Goal: Information Seeking & Learning: Learn about a topic

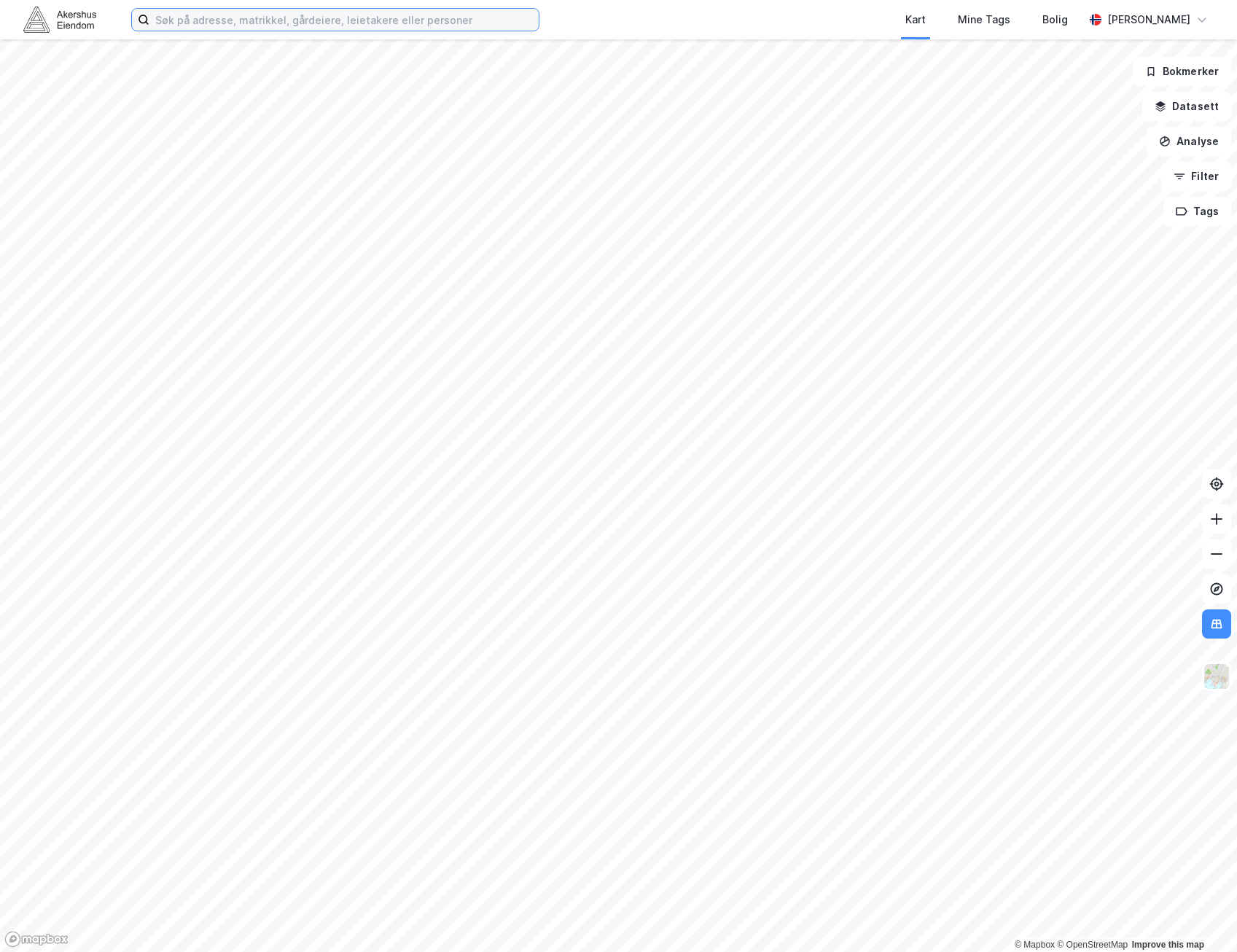
click at [340, 24] on input at bounding box center [344, 19] width 389 height 22
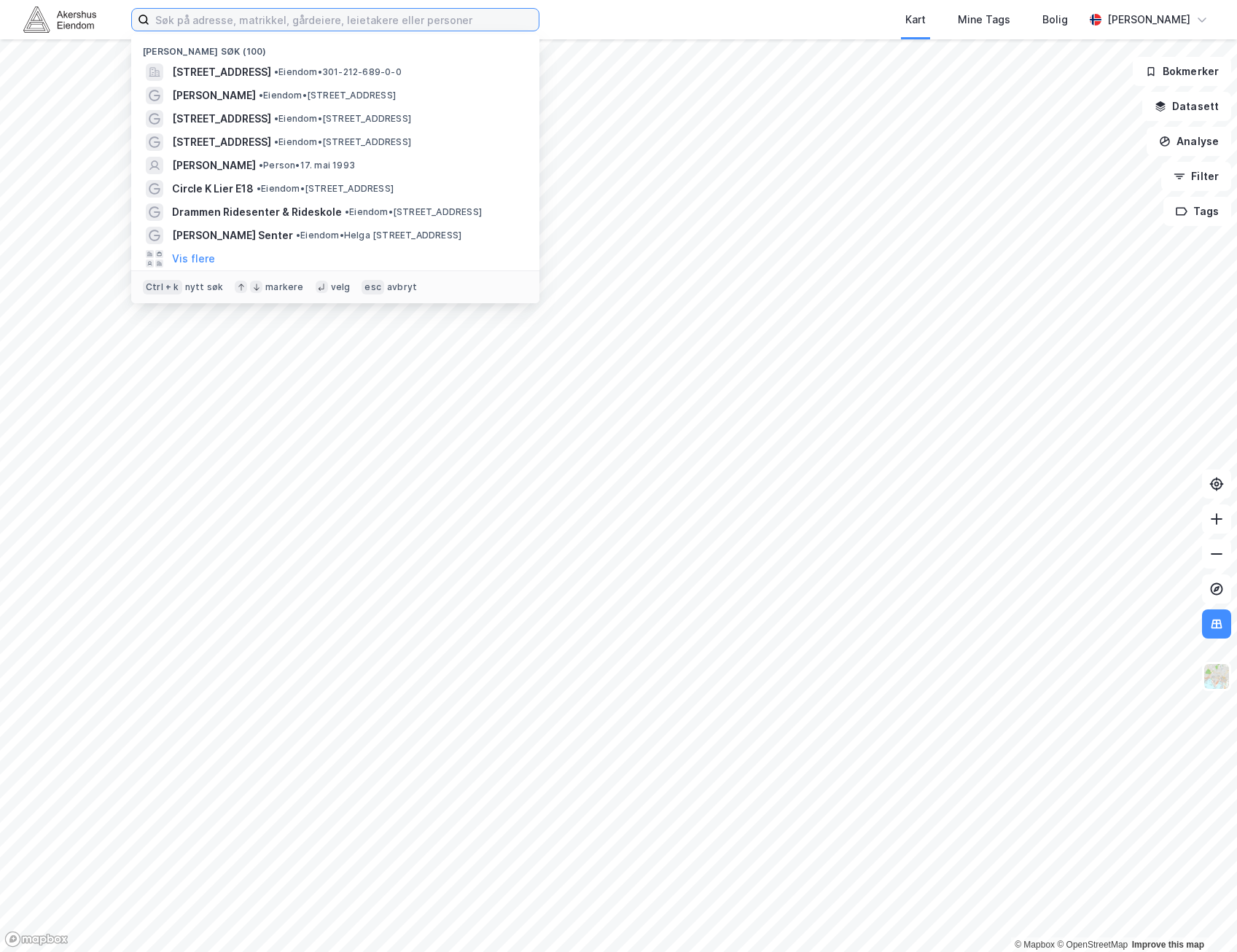
paste input "[PERSON_NAME][STREET_ADDRESS]"
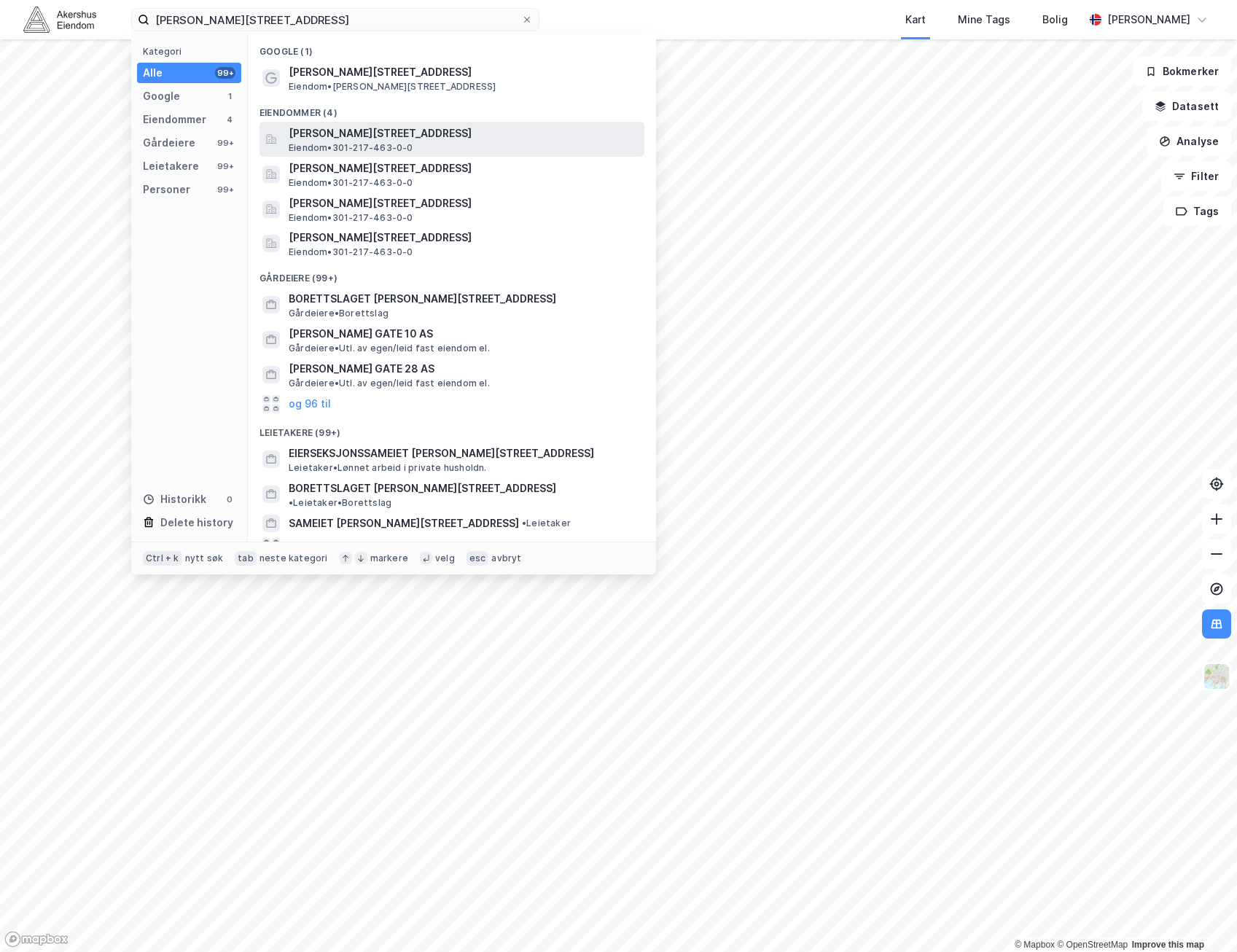
click at [352, 133] on span "[PERSON_NAME][STREET_ADDRESS]" at bounding box center [463, 133] width 350 height 18
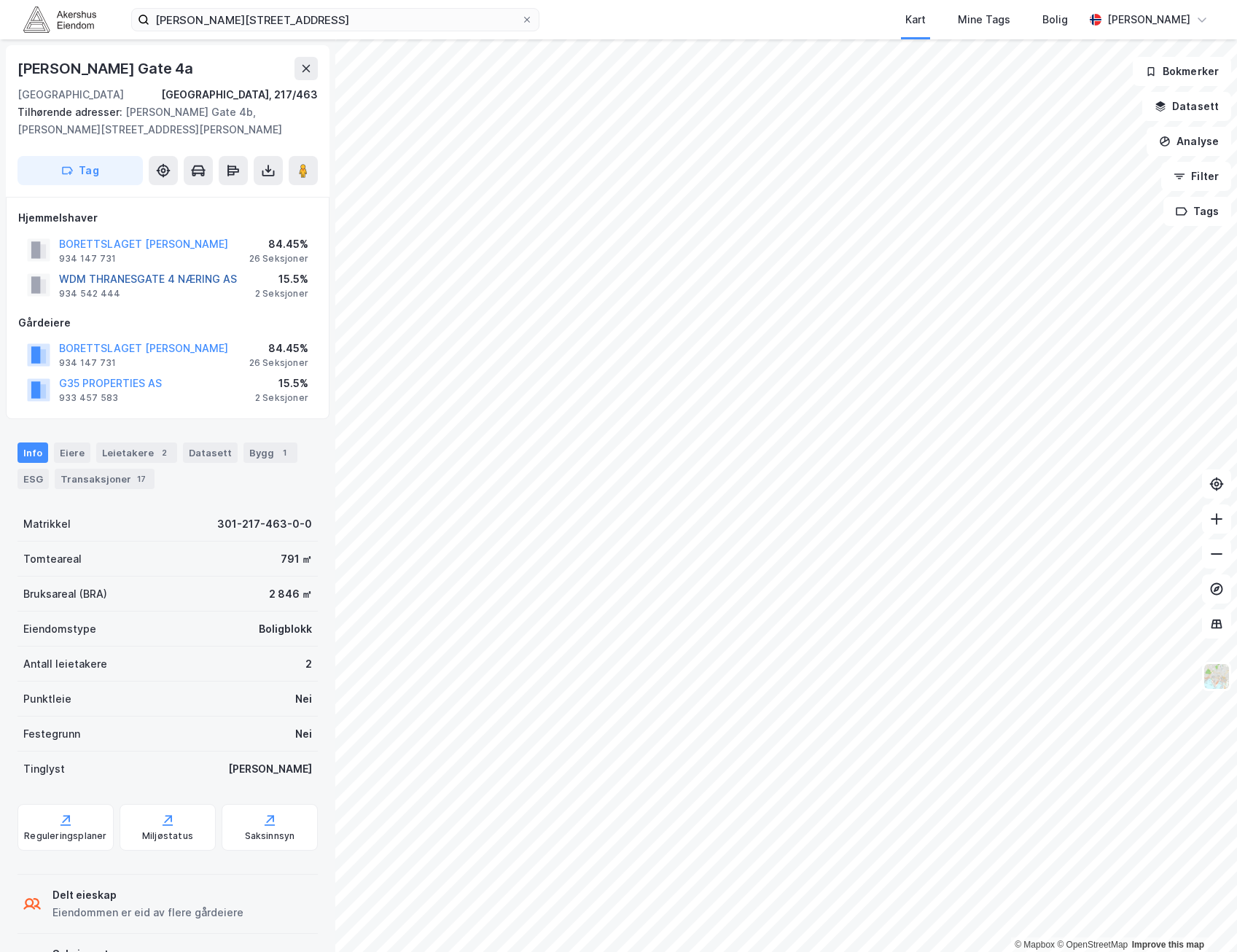
click at [0, 0] on button "WDM THRANESGATE 4 NÆRING AS" at bounding box center [0, 0] width 0 height 0
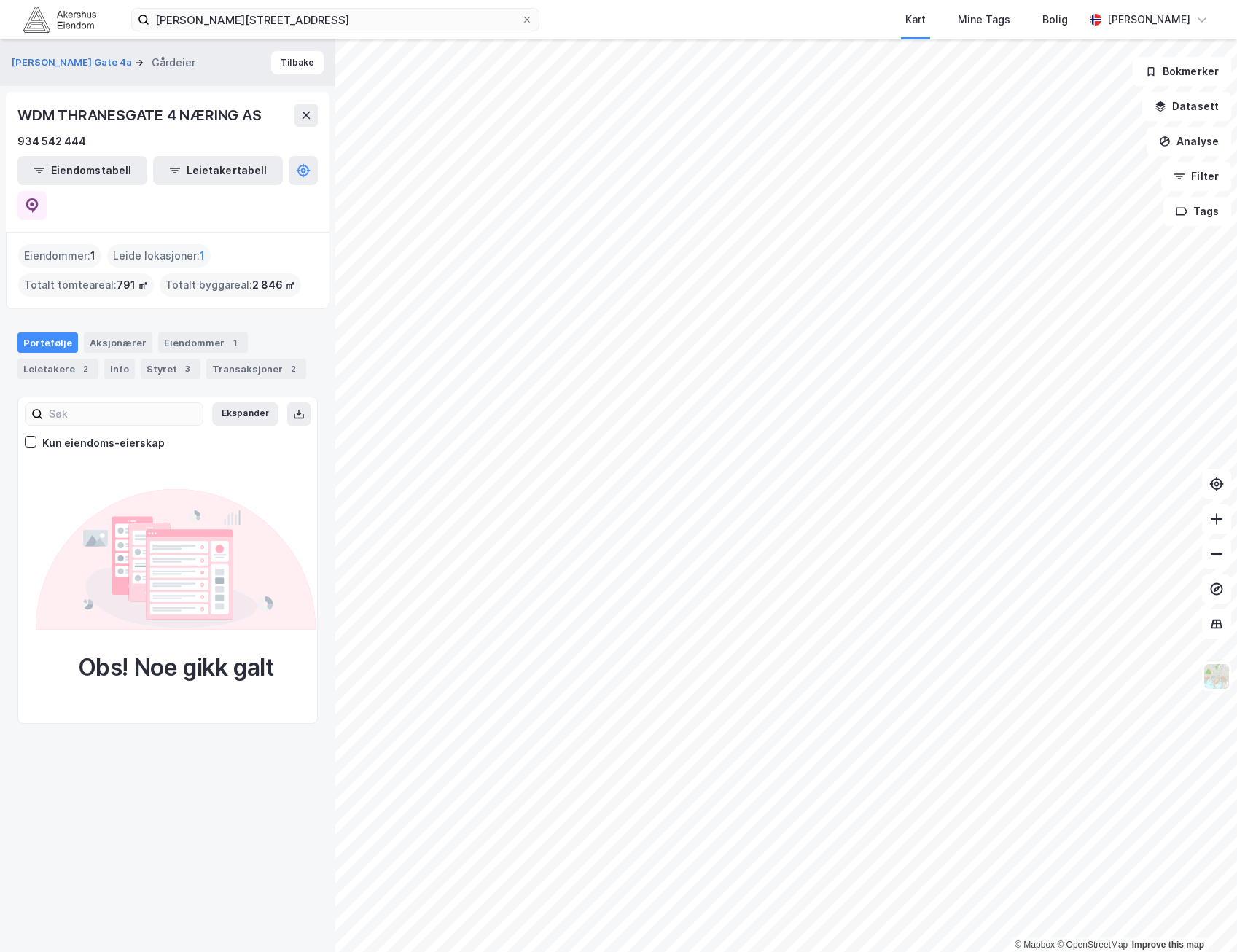
click at [135, 276] on span "791 ㎡" at bounding box center [131, 285] width 31 height 18
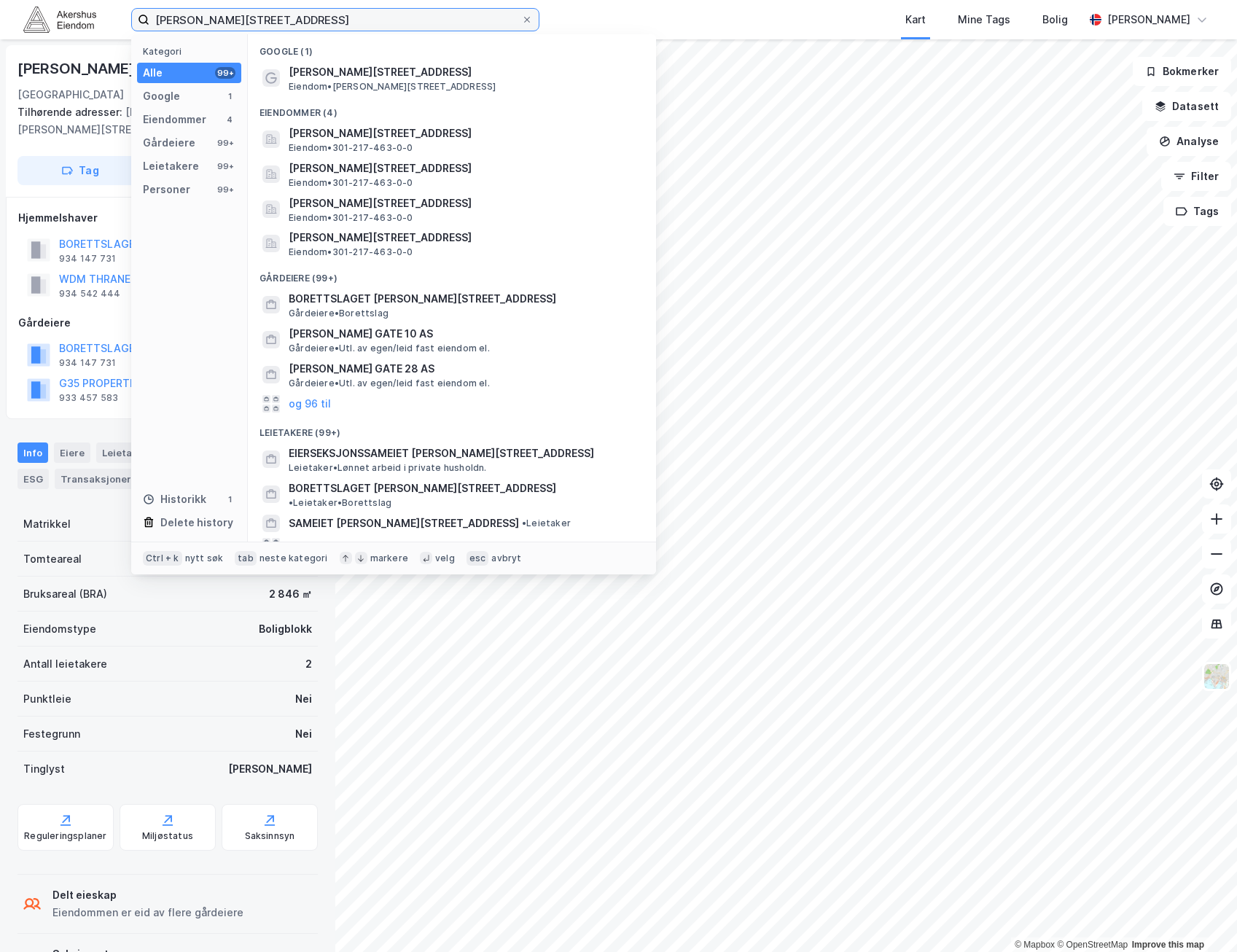
drag, startPoint x: 330, startPoint y: 13, endPoint x: -3, endPoint y: 3, distance: 333.2
click at [0, 3] on html "[PERSON_NAME] gate 4 Kategori Alle 99+ Google 1 Eiendommer 4 Gårdeiere 99+ Leie…" at bounding box center [618, 476] width 1237 height 952
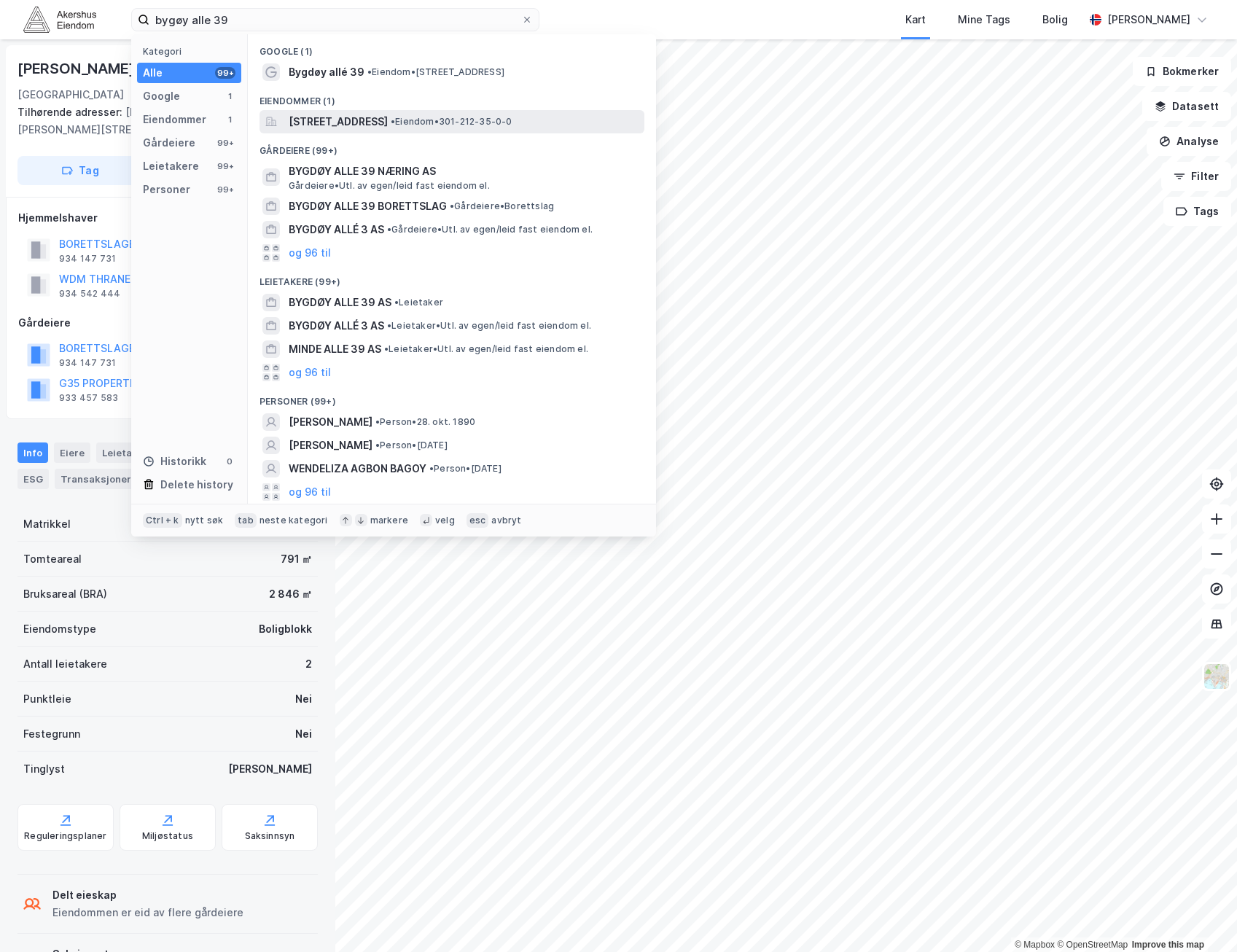
click at [474, 126] on span "• Eiendom • 301-212-35-0-0" at bounding box center [452, 122] width 122 height 12
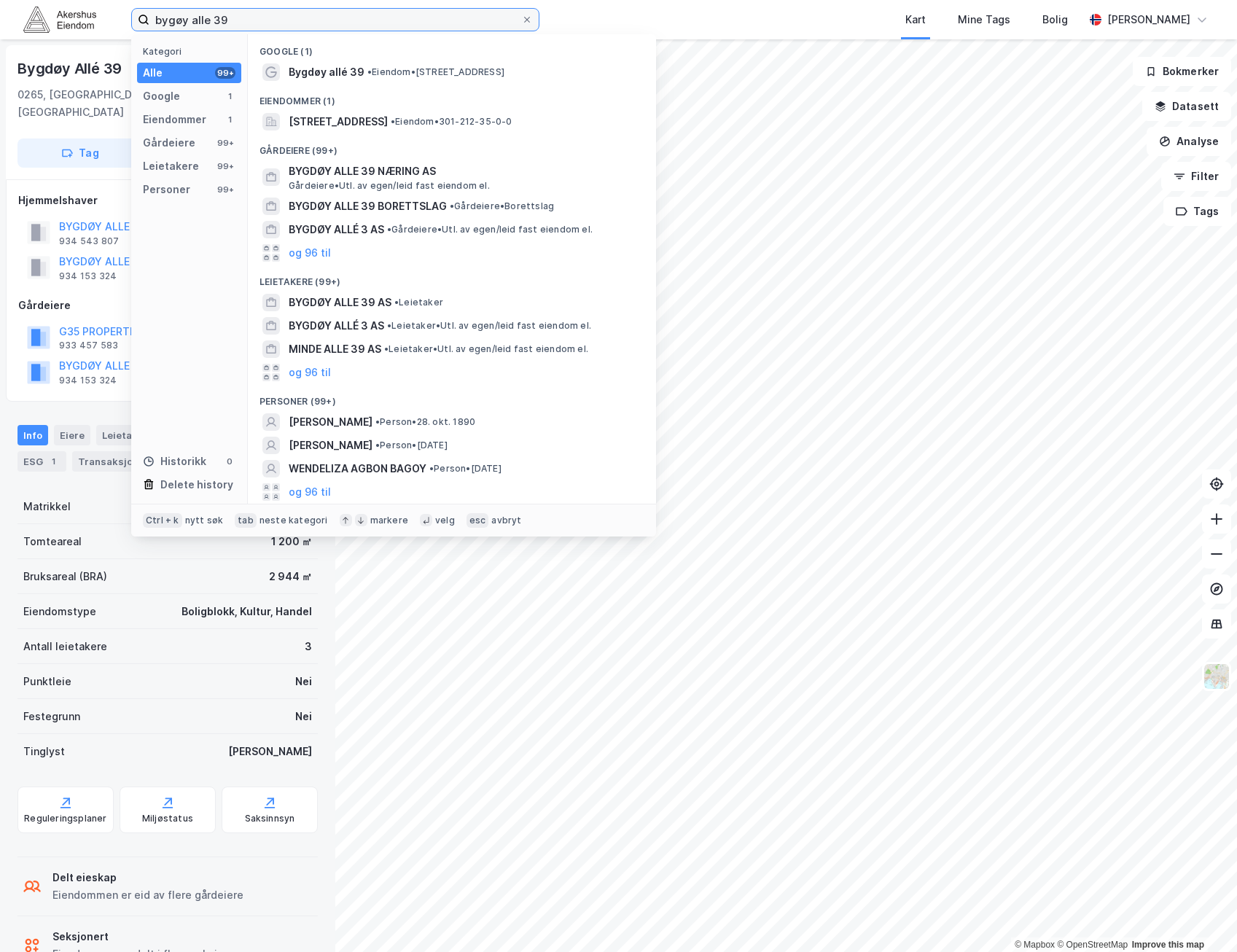
drag, startPoint x: 268, startPoint y: 13, endPoint x: -3, endPoint y: 0, distance: 271.3
click at [0, 0] on html "bygøy alle 39 Kategori Alle 99+ Google 1 Eiendommer 1 Gårdeiere 99+ Leietakere …" at bounding box center [618, 476] width 1237 height 952
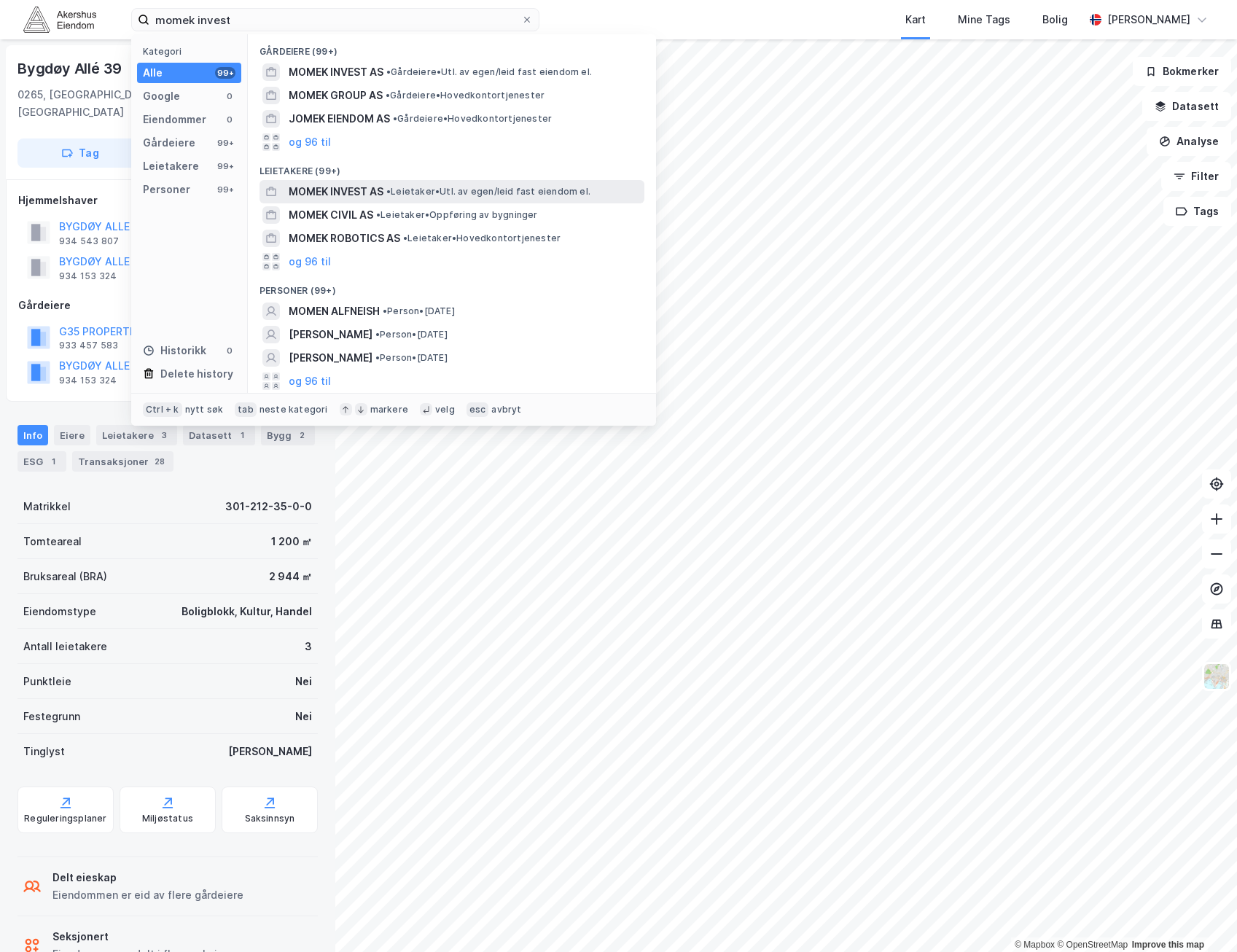
click at [339, 187] on span "MOMEK INVEST AS" at bounding box center [336, 191] width 94 height 18
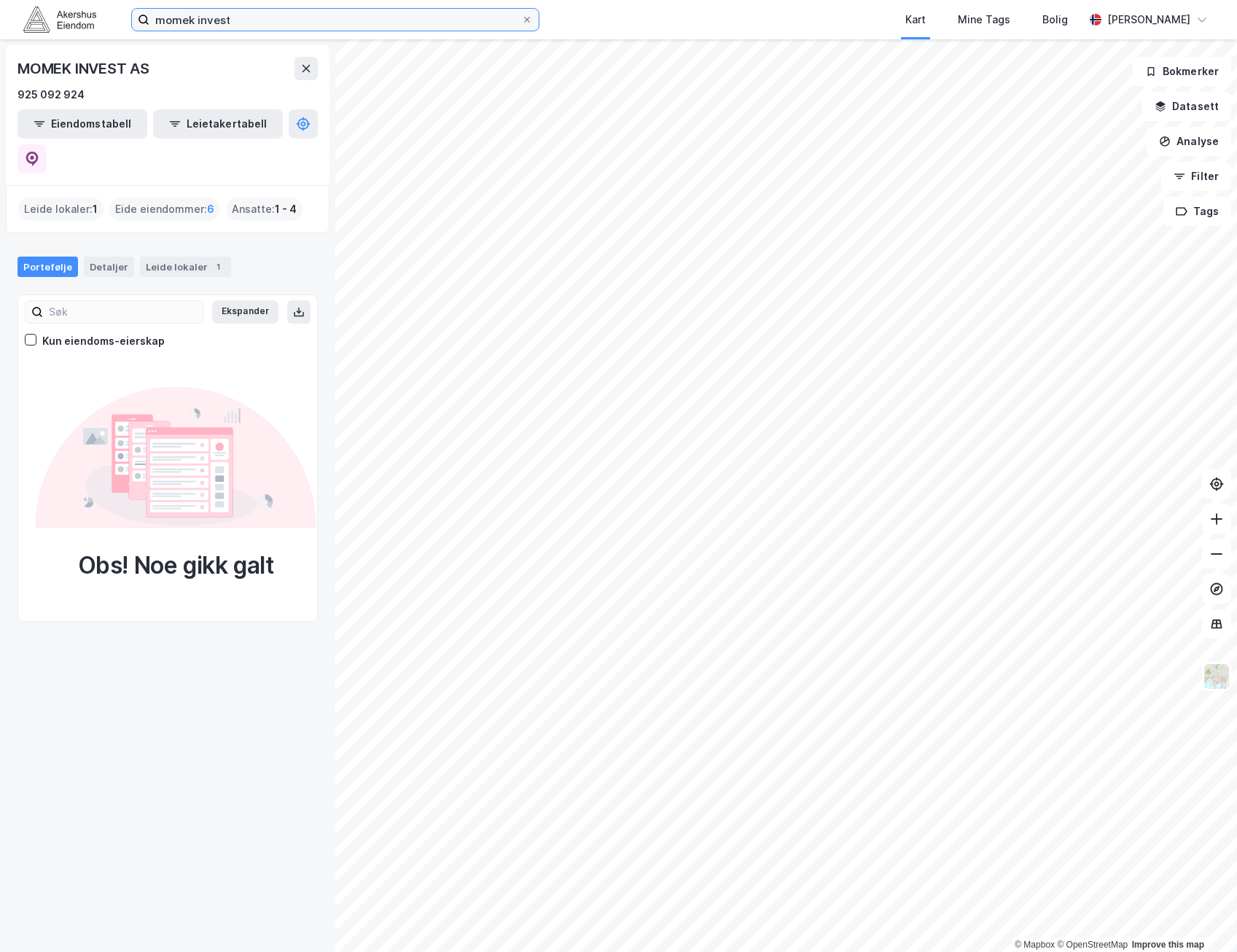
click at [394, 23] on input "momek invest" at bounding box center [335, 19] width 372 height 22
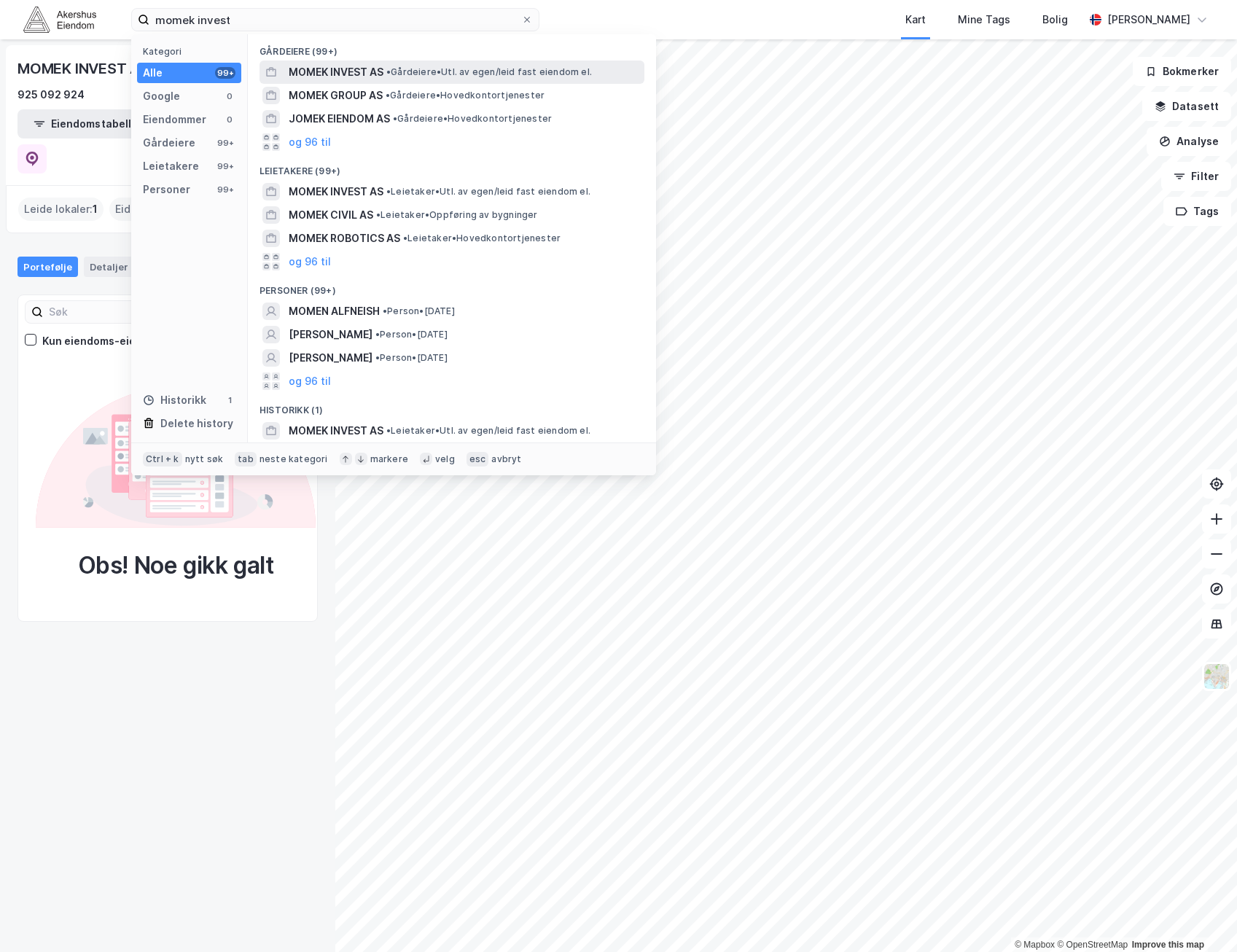
click at [420, 64] on div "MOMEK INVEST AS • Gårdeiere • Utl. av egen/leid fast eiendom el." at bounding box center [465, 72] width 353 height 18
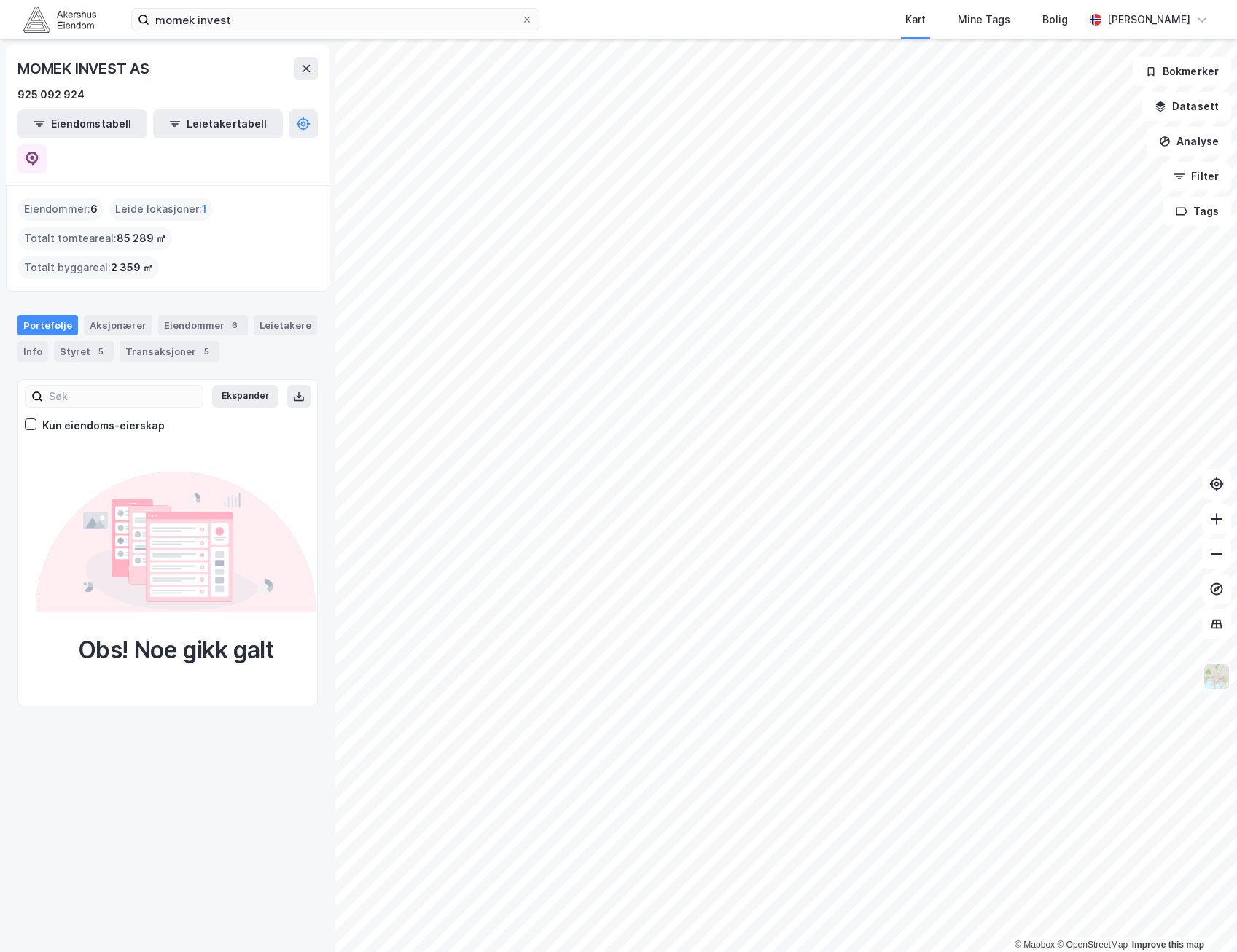
click at [1215, 677] on img at bounding box center [1217, 677] width 28 height 28
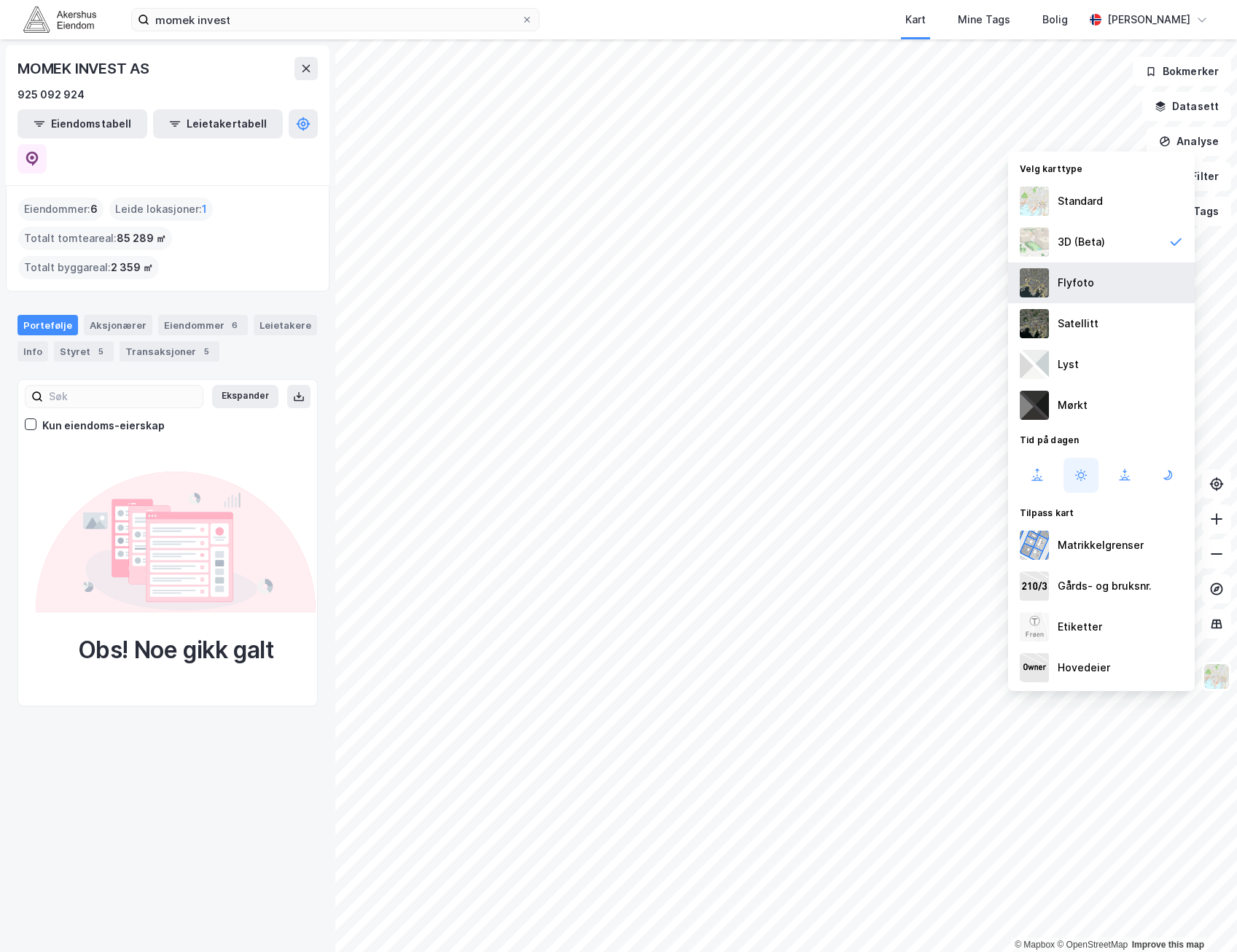
click at [1129, 286] on div "Flyfoto" at bounding box center [1102, 283] width 187 height 40
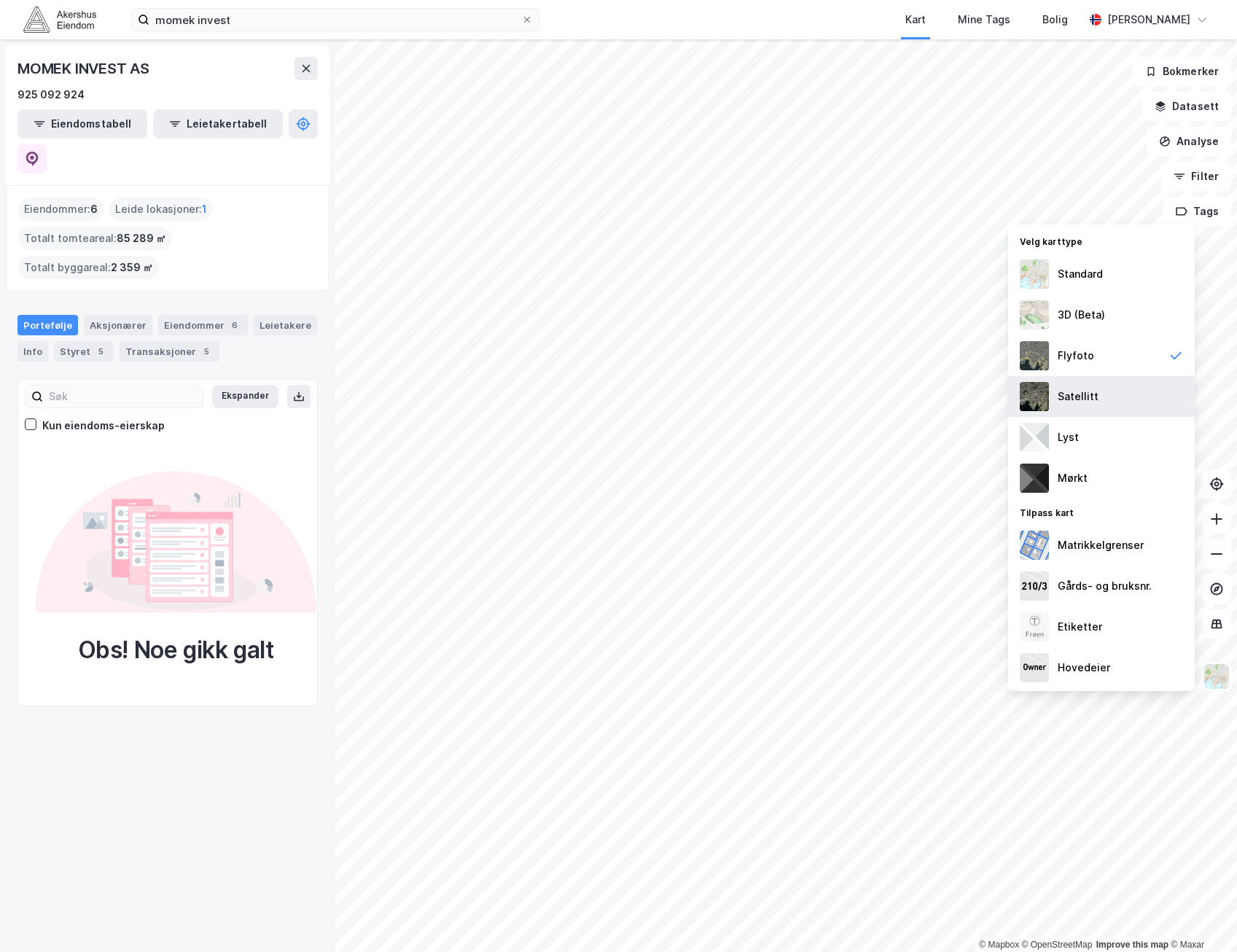
click at [1081, 395] on div "Satellitt" at bounding box center [1079, 396] width 40 height 18
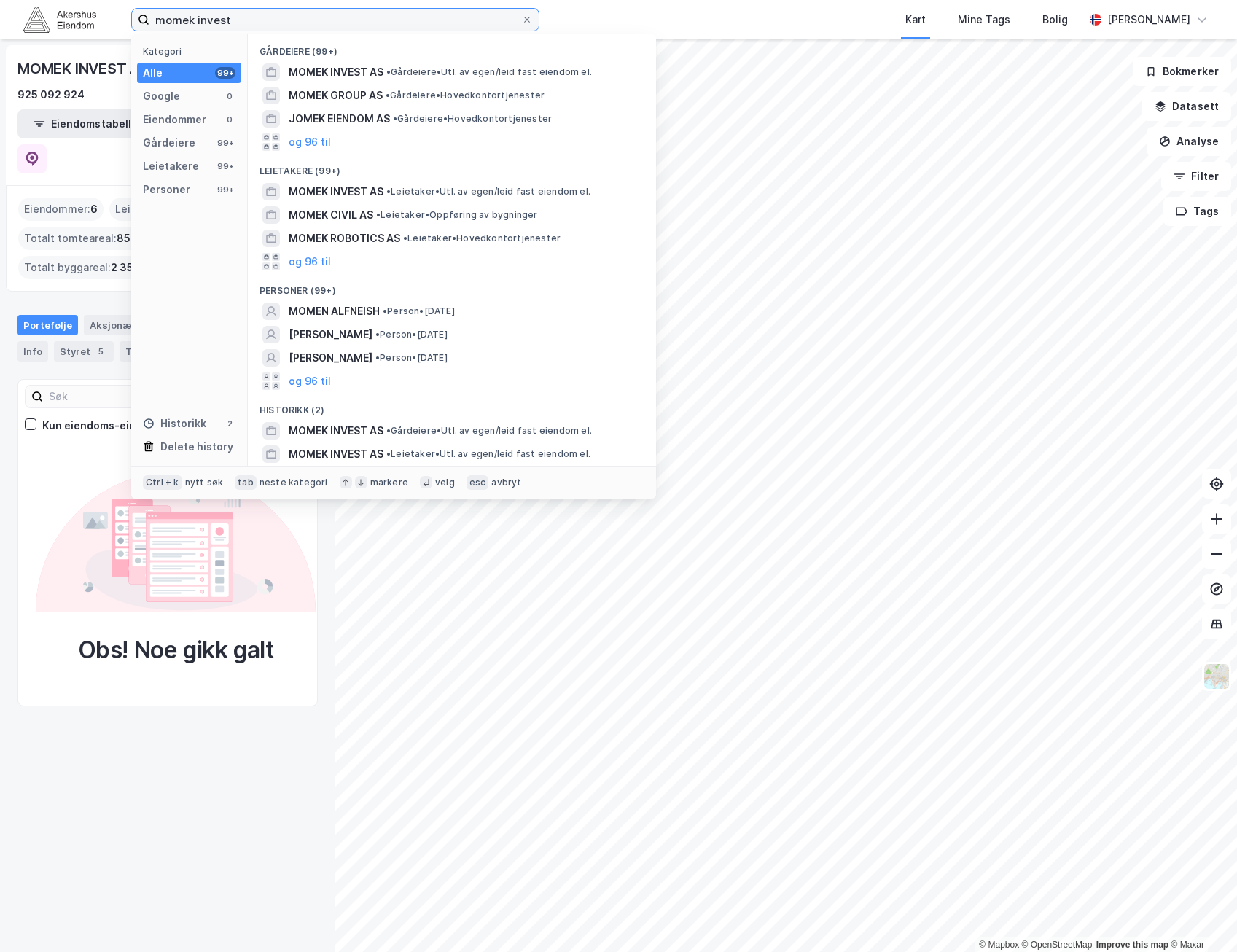
drag, startPoint x: 402, startPoint y: 14, endPoint x: -3, endPoint y: 13, distance: 405.0
click at [0, 13] on html "momek invest Kategori Alle 99+ Google 0 Eiendommer 0 Gårdeiere 99+ Leietakere 9…" at bounding box center [618, 476] width 1237 height 952
paste input "Lokal AS"
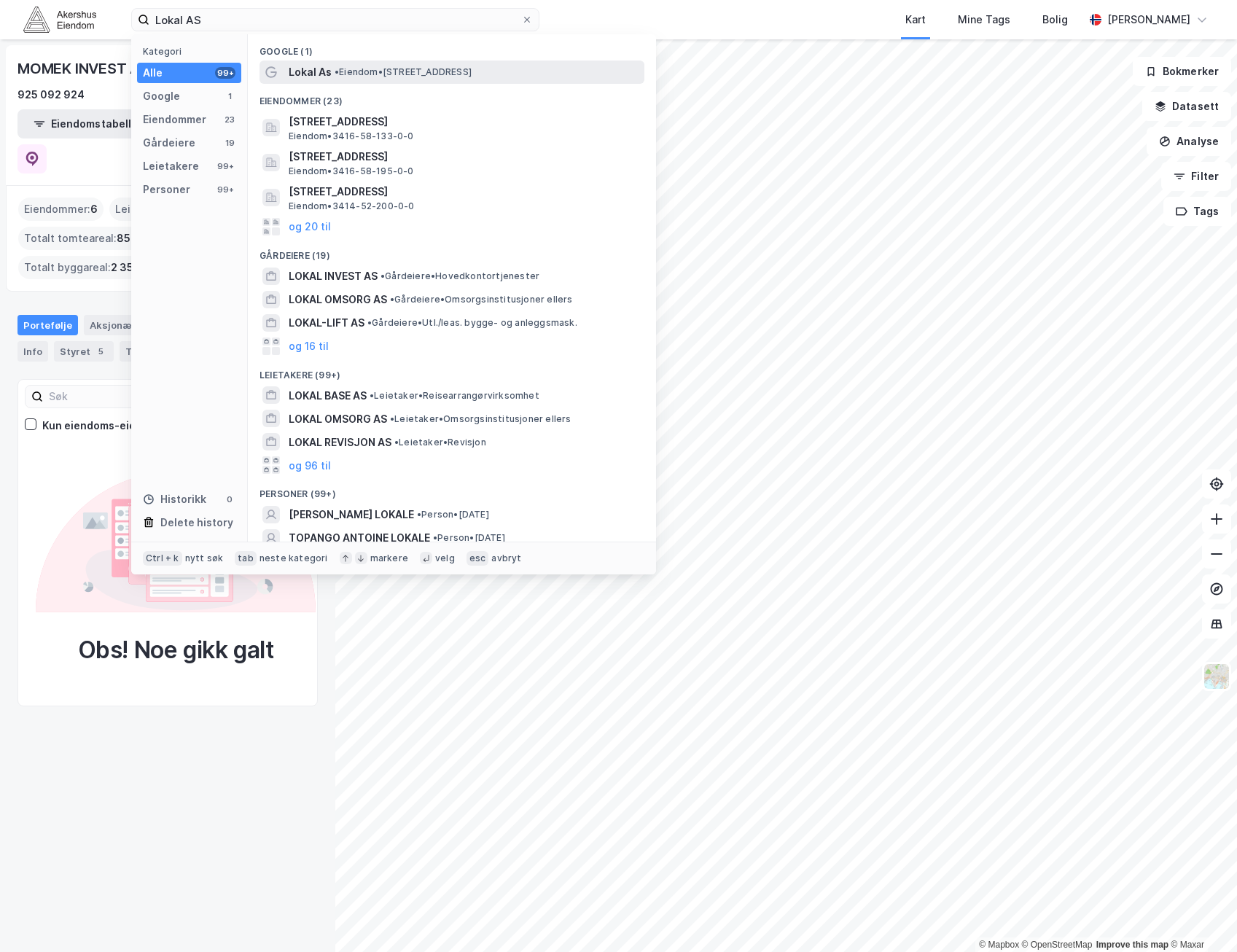
click at [437, 65] on div "Lokal As • Eiendom • [STREET_ADDRESS]" at bounding box center [465, 72] width 353 height 18
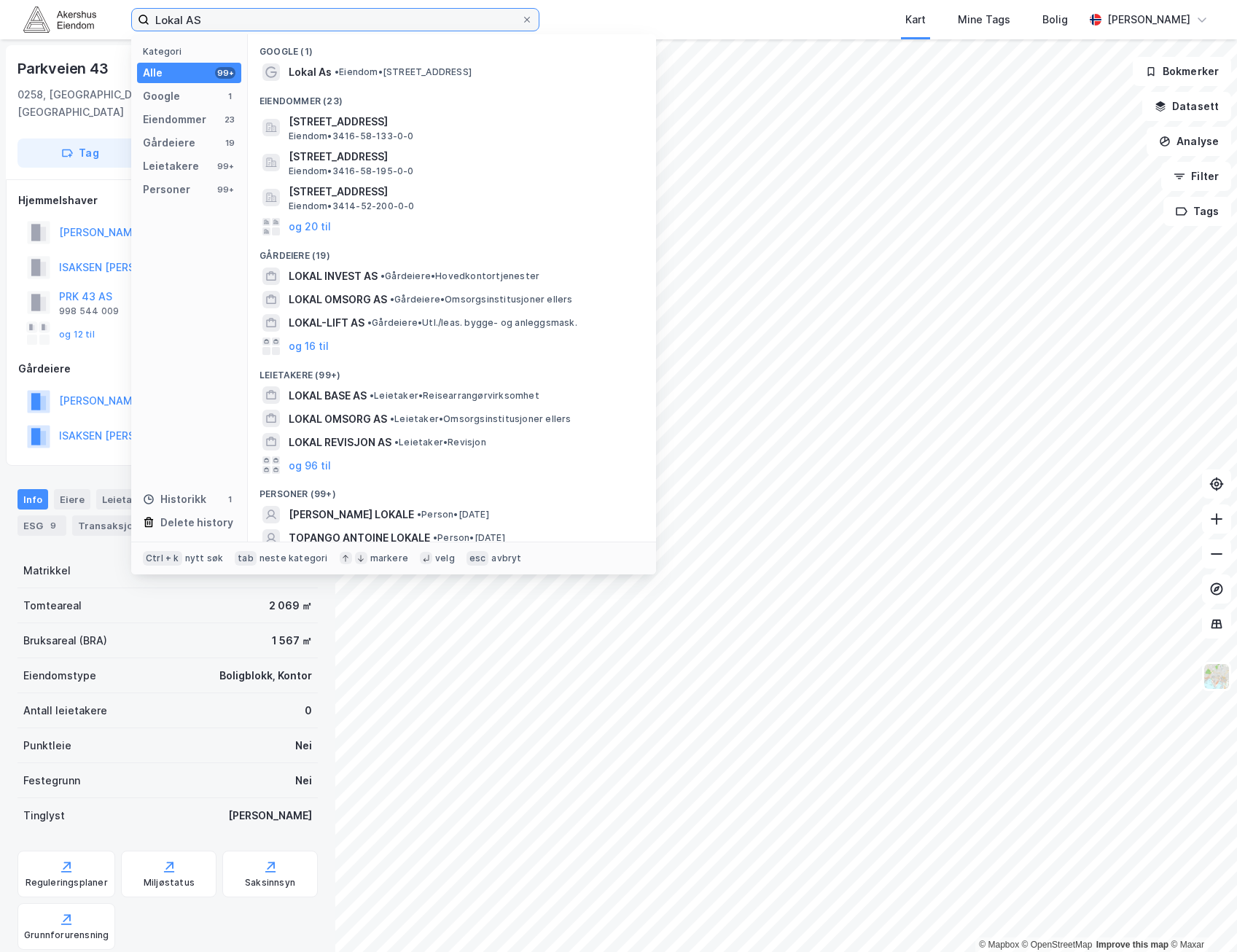
click at [262, 13] on input "Lokal AS" at bounding box center [335, 19] width 372 height 22
click at [511, 275] on span "• Gårdeiere • Hovedkontortjenester" at bounding box center [460, 276] width 159 height 12
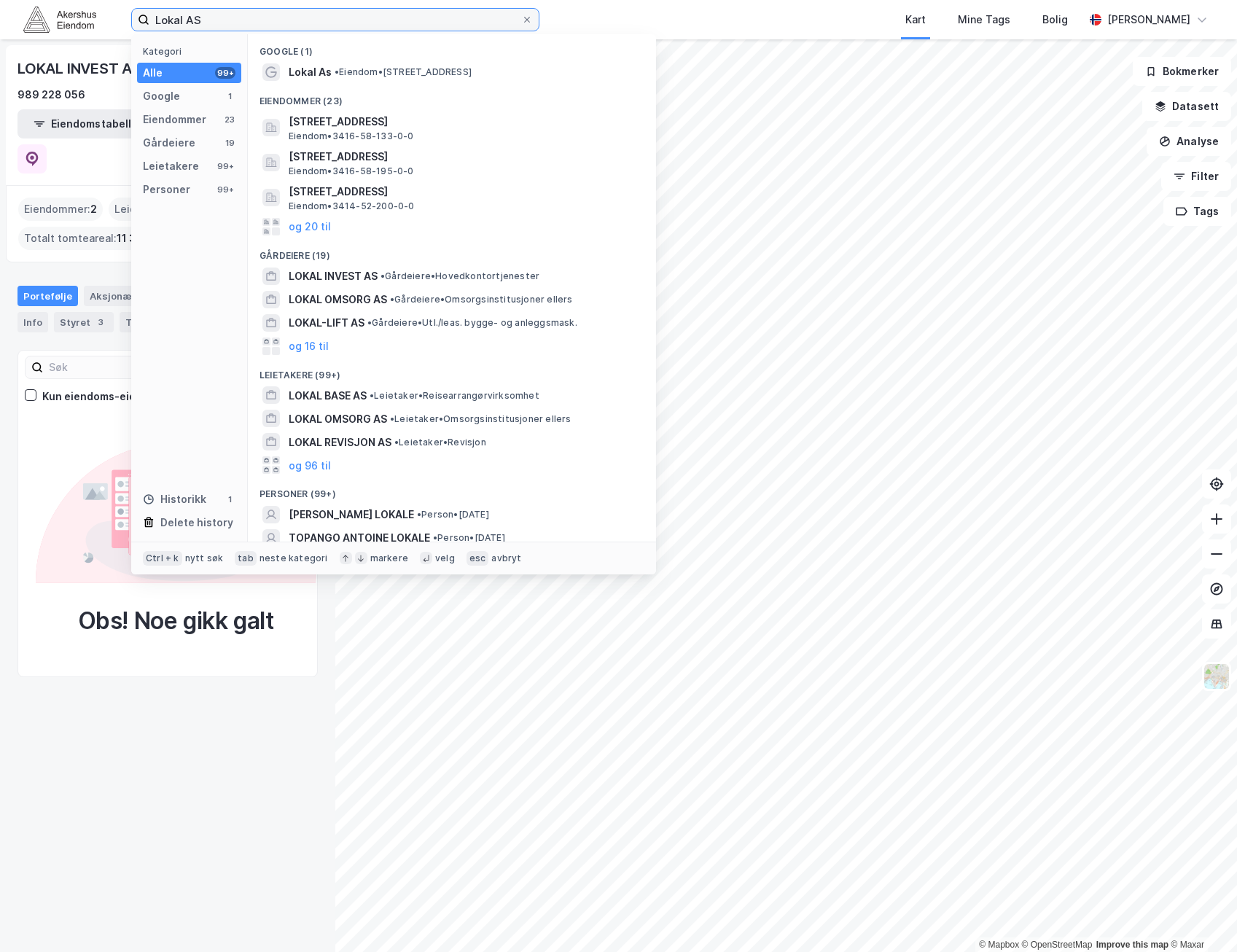
drag, startPoint x: 364, startPoint y: 23, endPoint x: -3, endPoint y: 45, distance: 367.7
click at [0, 45] on html "Lokal AS Kategori Alle 99+ Google 1 Eiendommer 23 Gårdeiere 19 Leietakere 99+ P…" at bounding box center [618, 476] width 1237 height 952
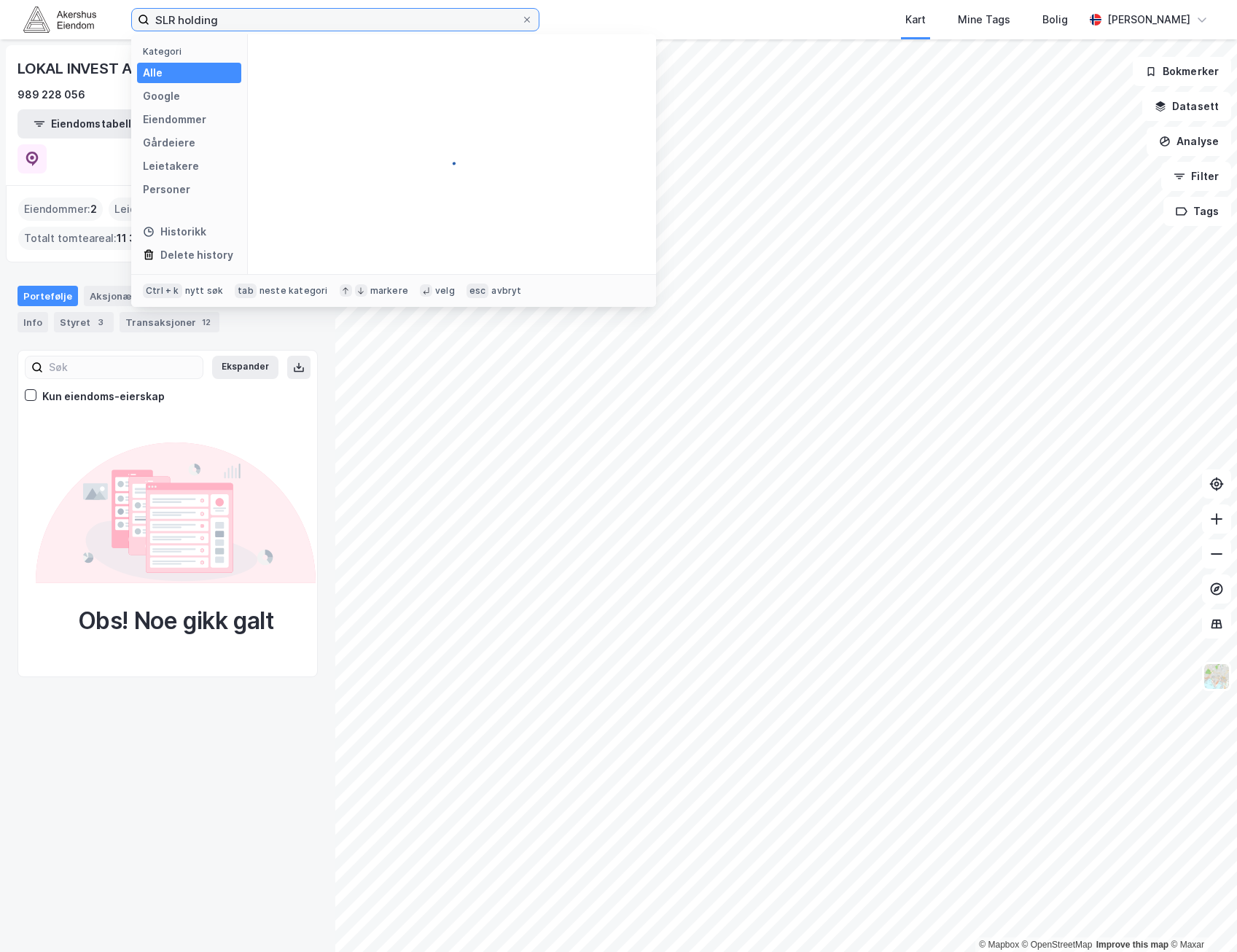
type input "SLR holding"
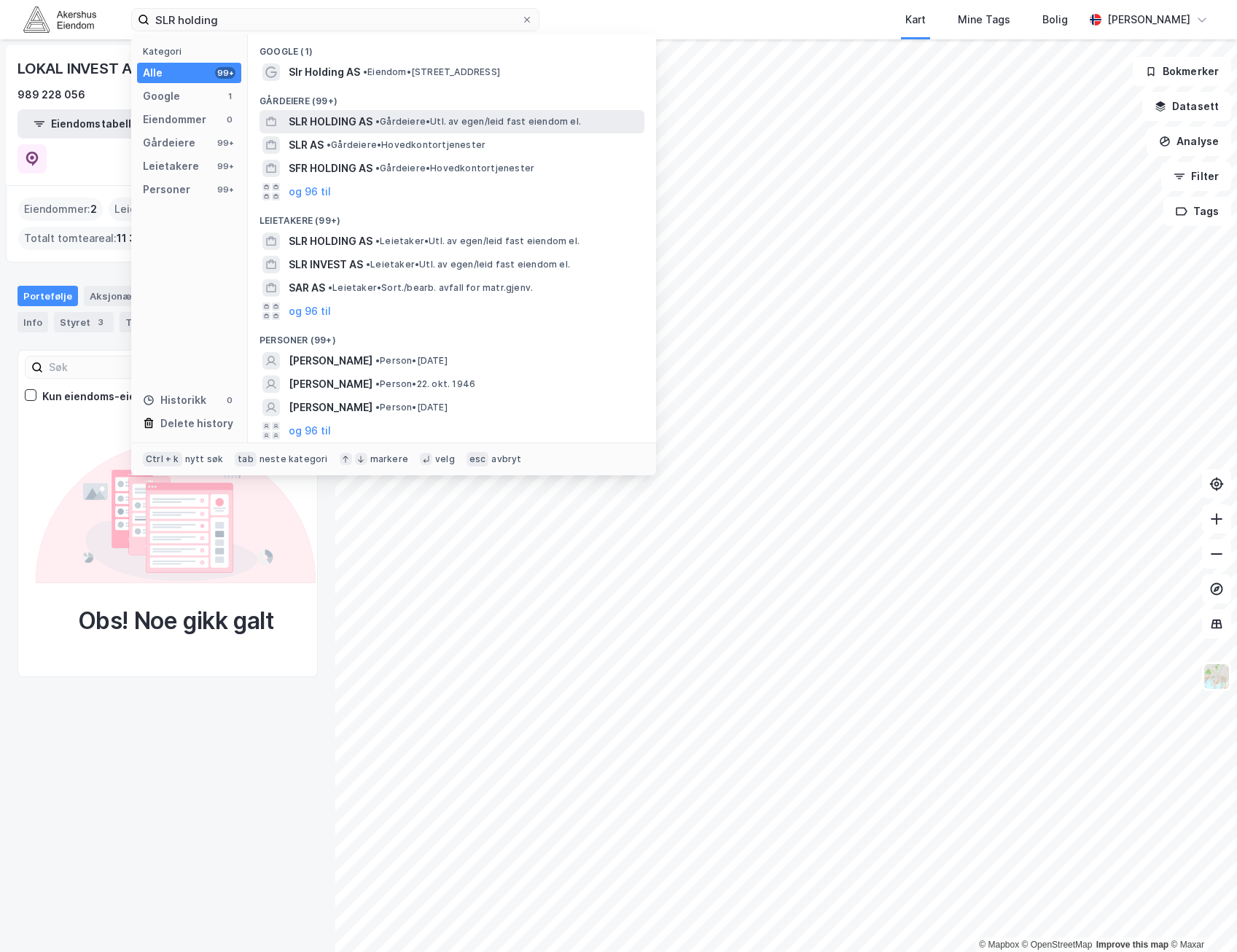
click at [489, 131] on div "SLR HOLDING AS • Gårdeiere • Utl. av egen/leid fast eiendom el." at bounding box center [452, 122] width 385 height 24
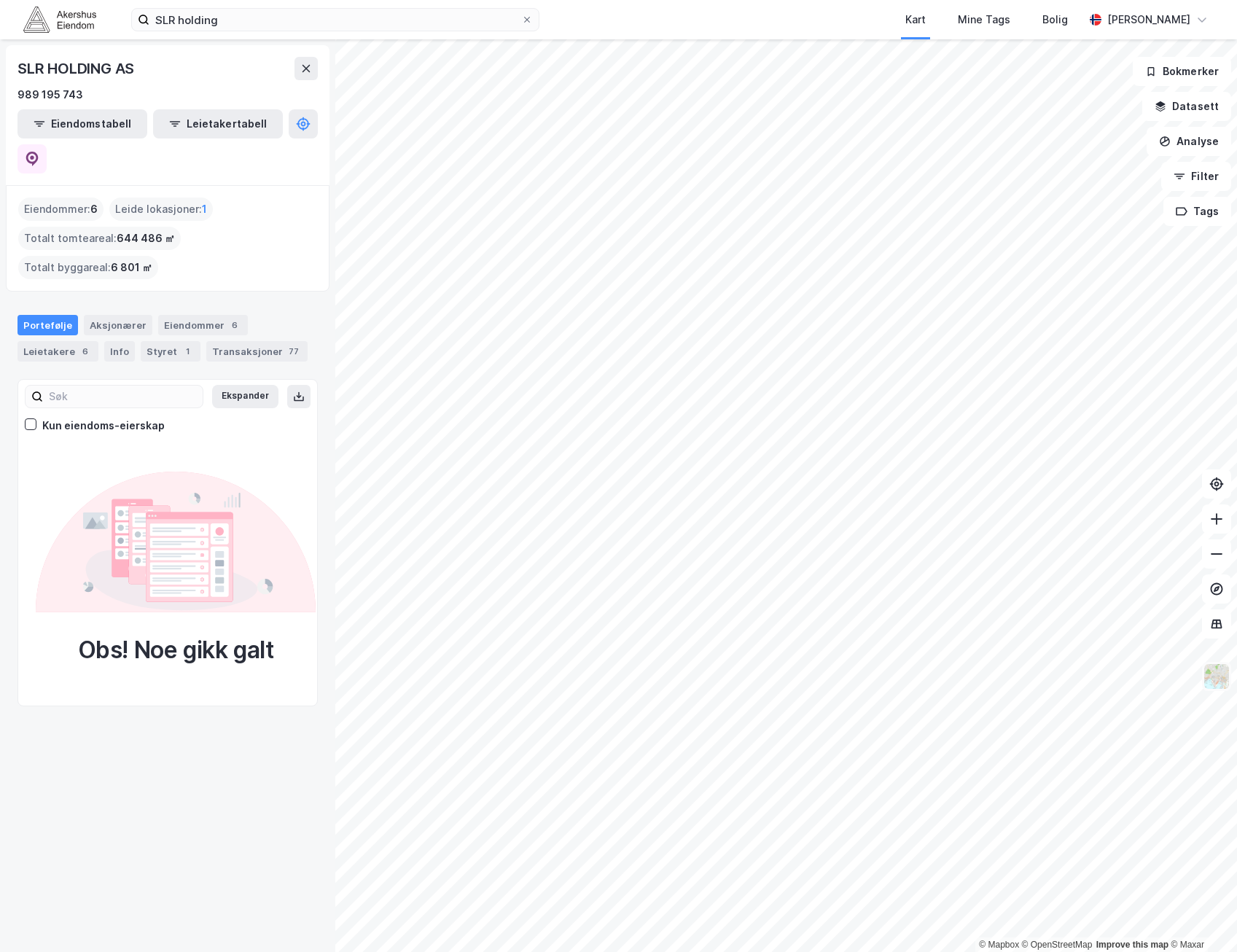
click at [1215, 684] on img at bounding box center [1217, 677] width 28 height 28
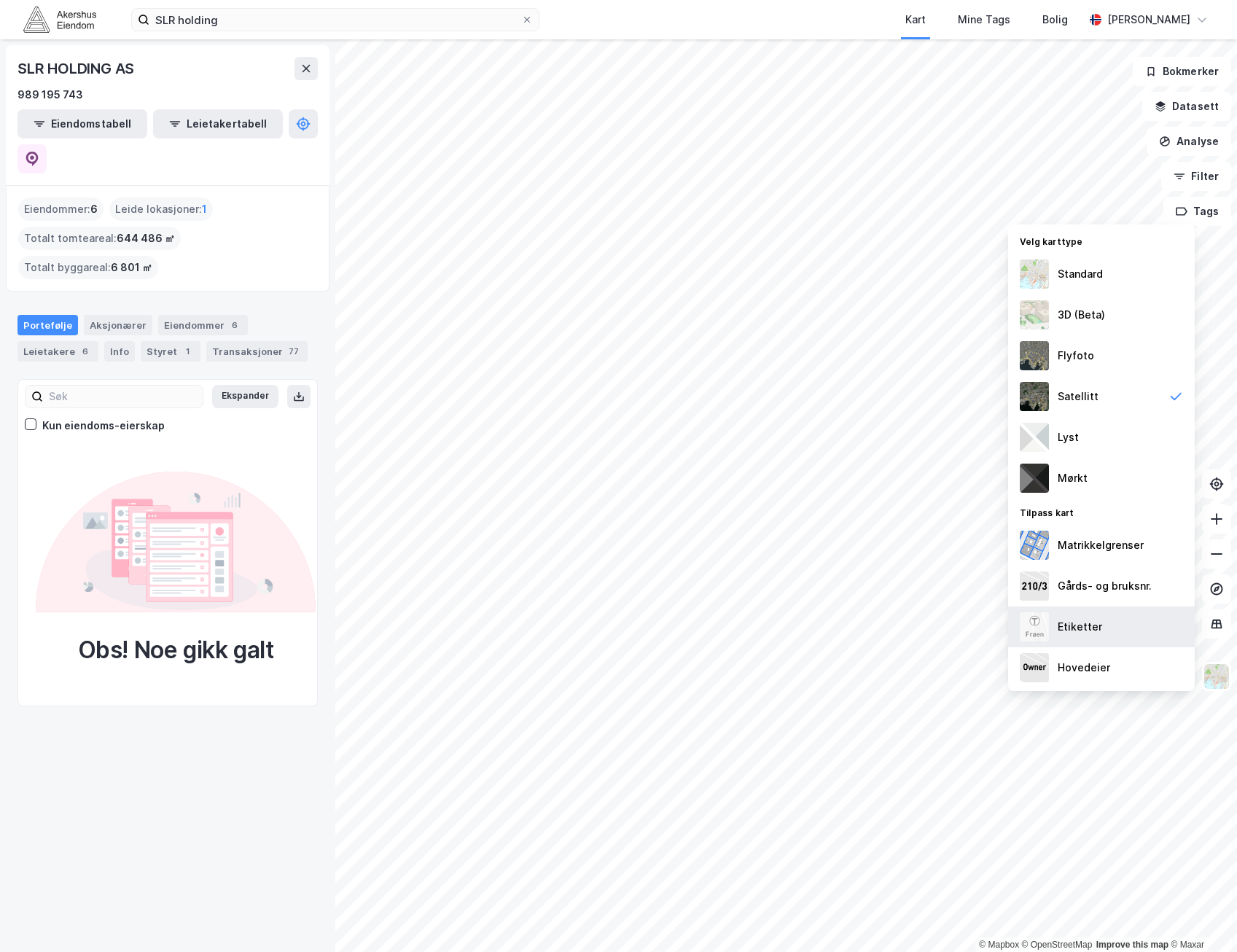
click at [1140, 612] on div "Etiketter" at bounding box center [1102, 627] width 187 height 40
click at [1221, 674] on img at bounding box center [1217, 677] width 28 height 28
